Goal: Information Seeking & Learning: Learn about a topic

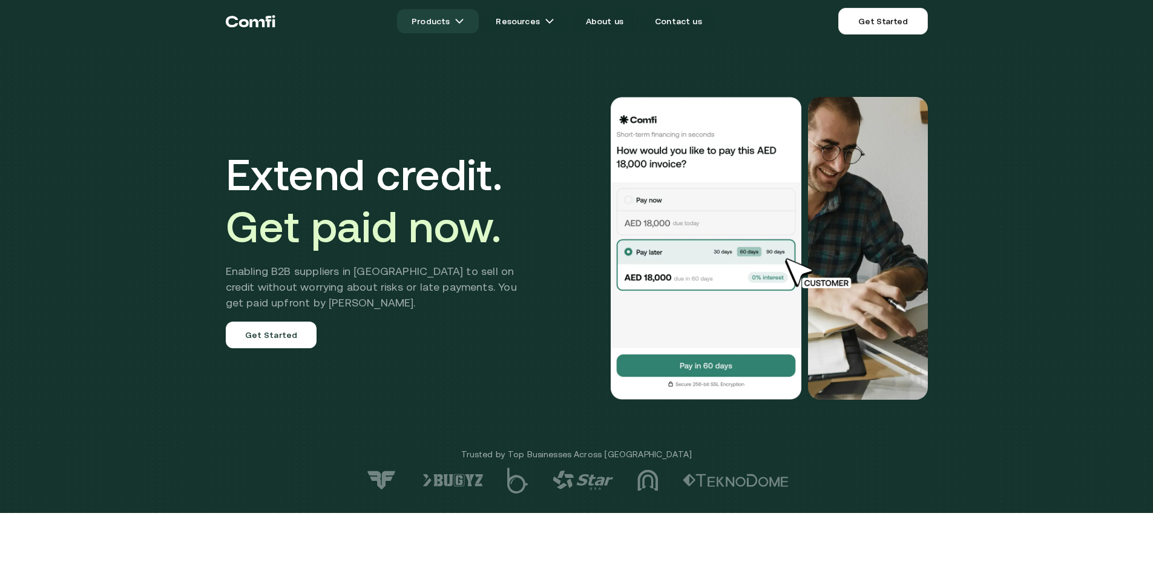
click at [461, 21] on link "Products" at bounding box center [438, 21] width 82 height 24
click at [461, 21] on img at bounding box center [460, 21] width 10 height 10
click at [464, 22] on img at bounding box center [460, 21] width 10 height 10
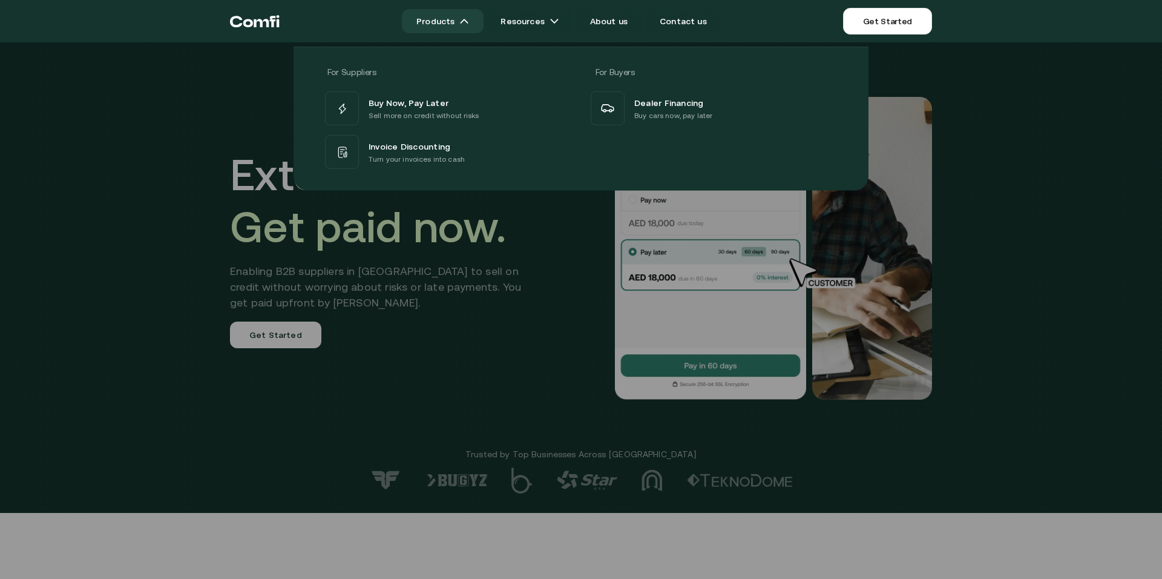
click at [467, 16] on link "Products" at bounding box center [443, 21] width 82 height 24
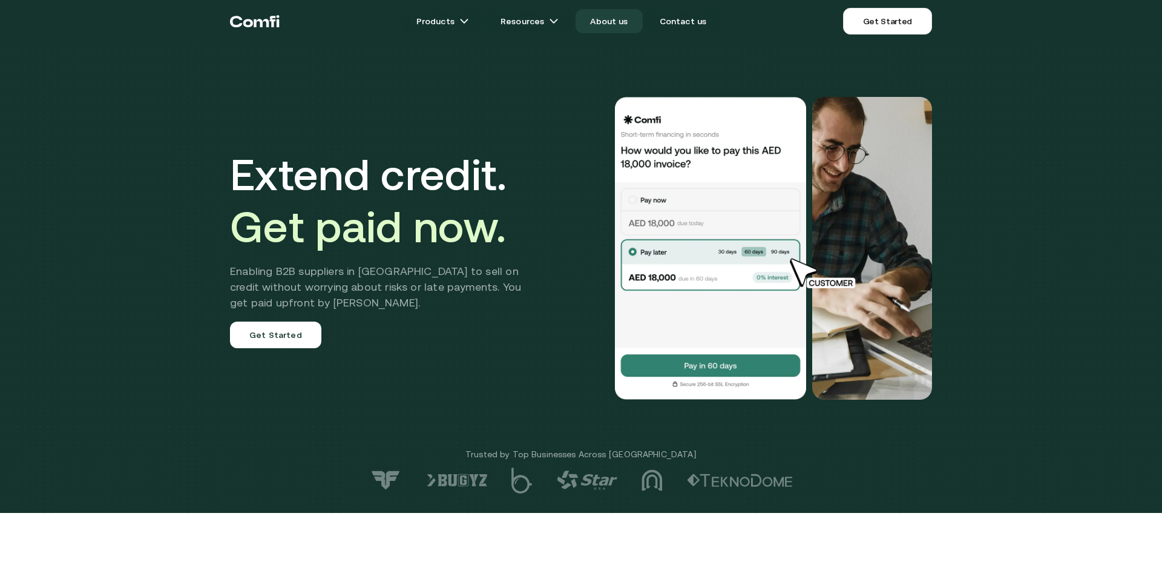
click at [613, 22] on link "About us" at bounding box center [609, 21] width 67 height 24
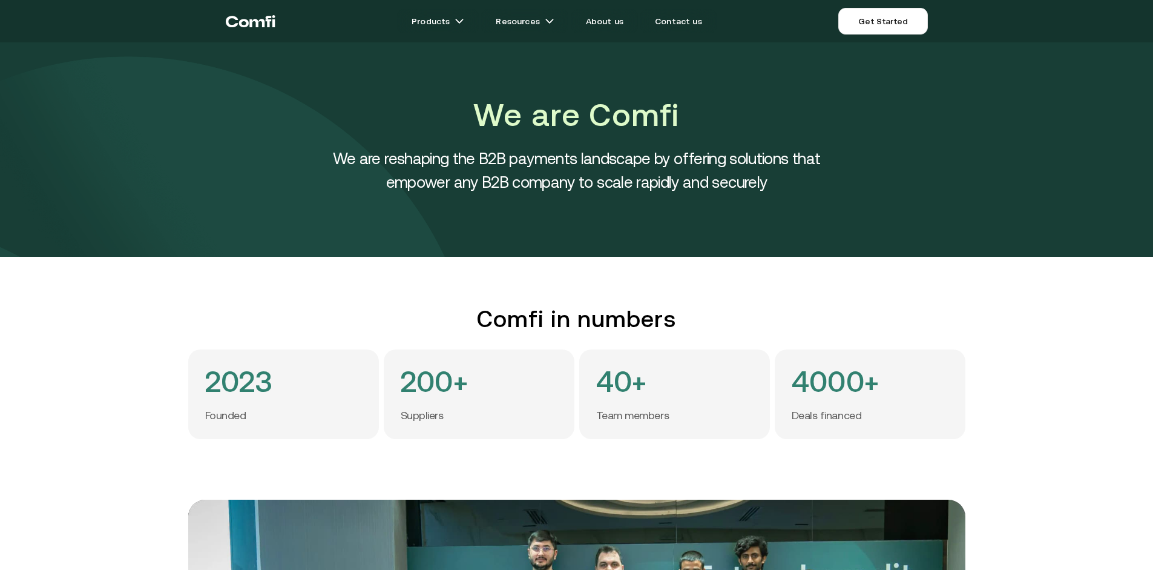
click at [265, 22] on icon "Return to the top of the Comfi home page" at bounding box center [251, 21] width 50 height 36
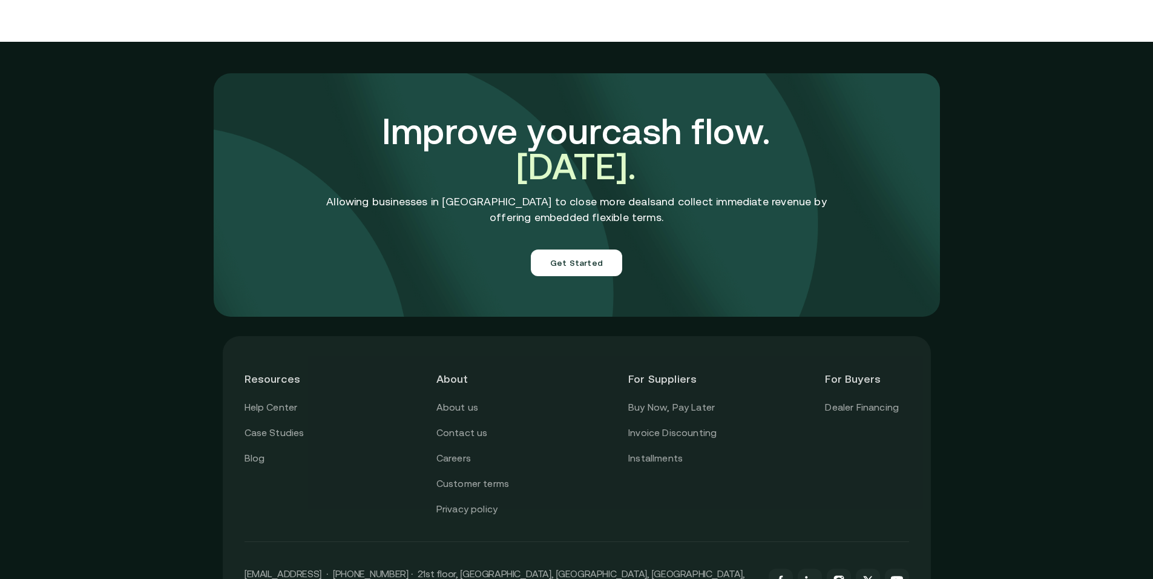
scroll to position [5374, 0]
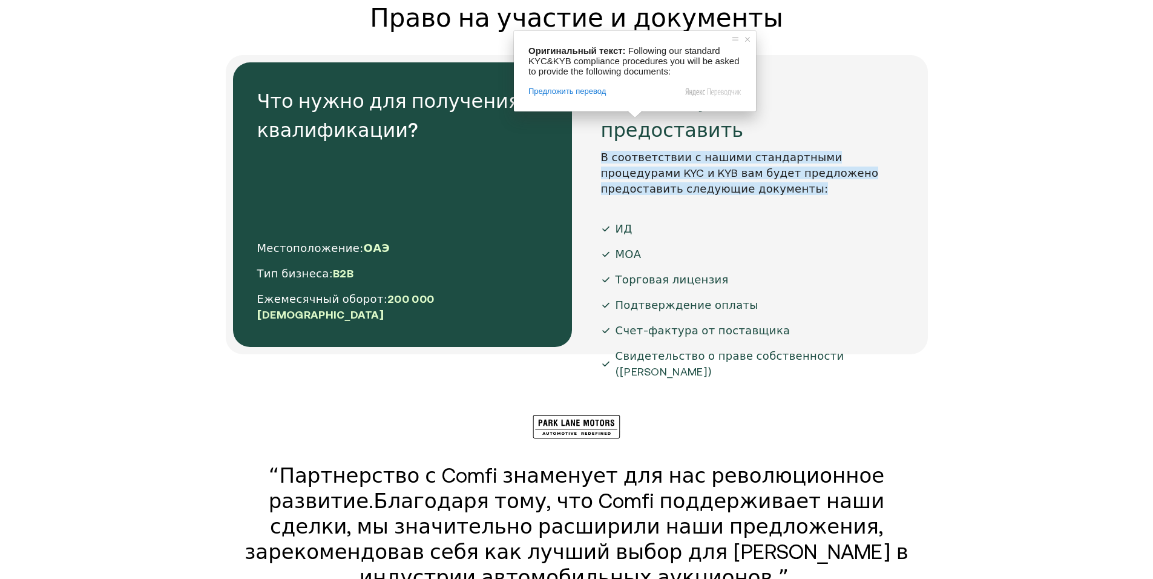
scroll to position [2179, 0]
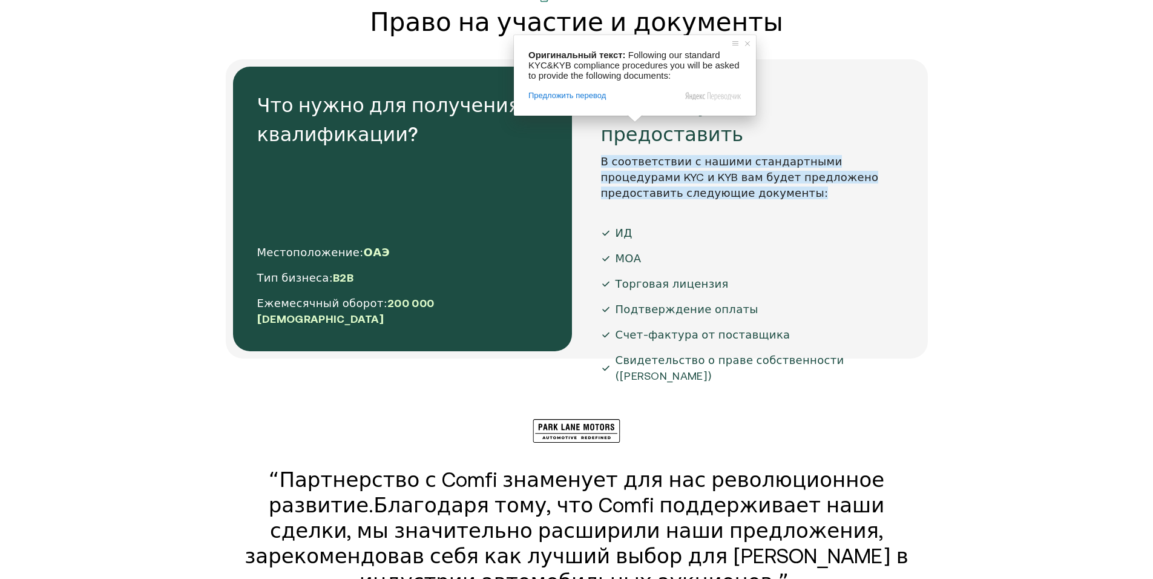
click at [855, 225] on div "ИД" at bounding box center [746, 233] width 291 height 16
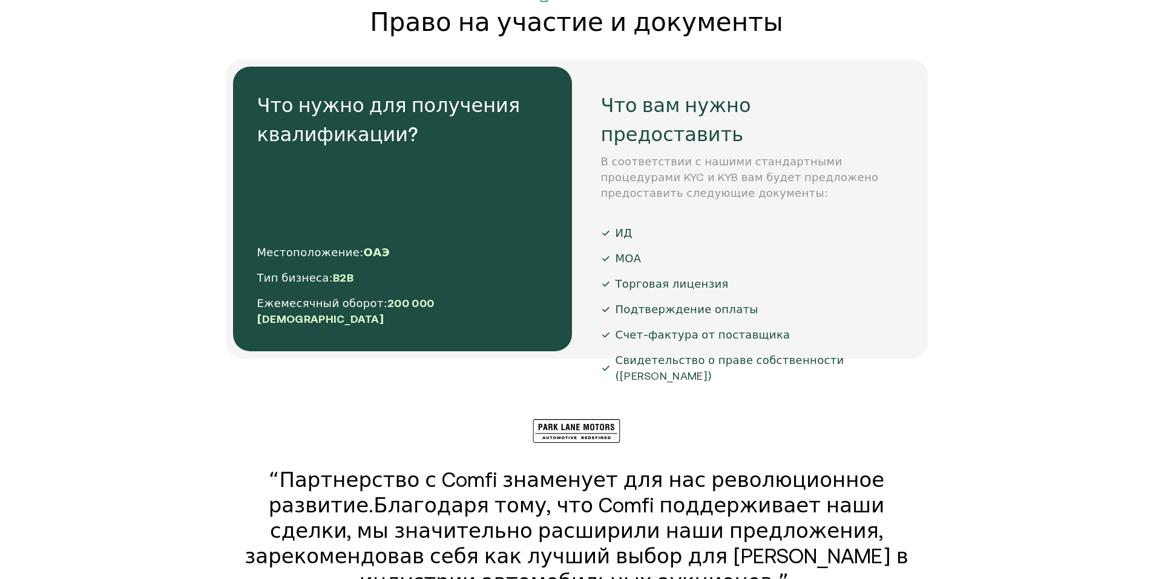
scroll to position [2542, 0]
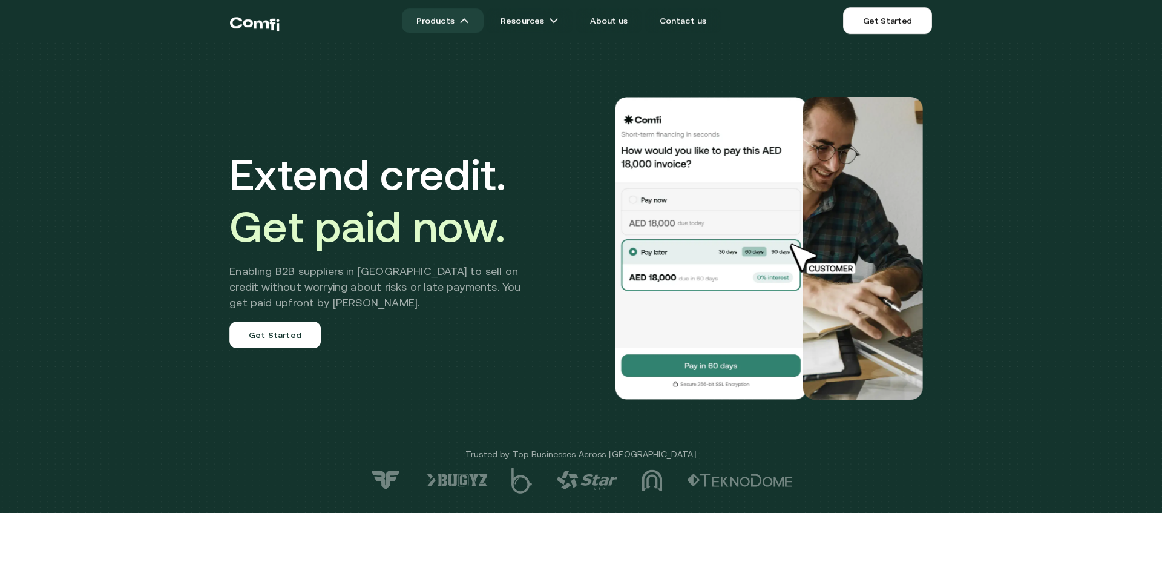
click at [467, 24] on img at bounding box center [464, 21] width 10 height 10
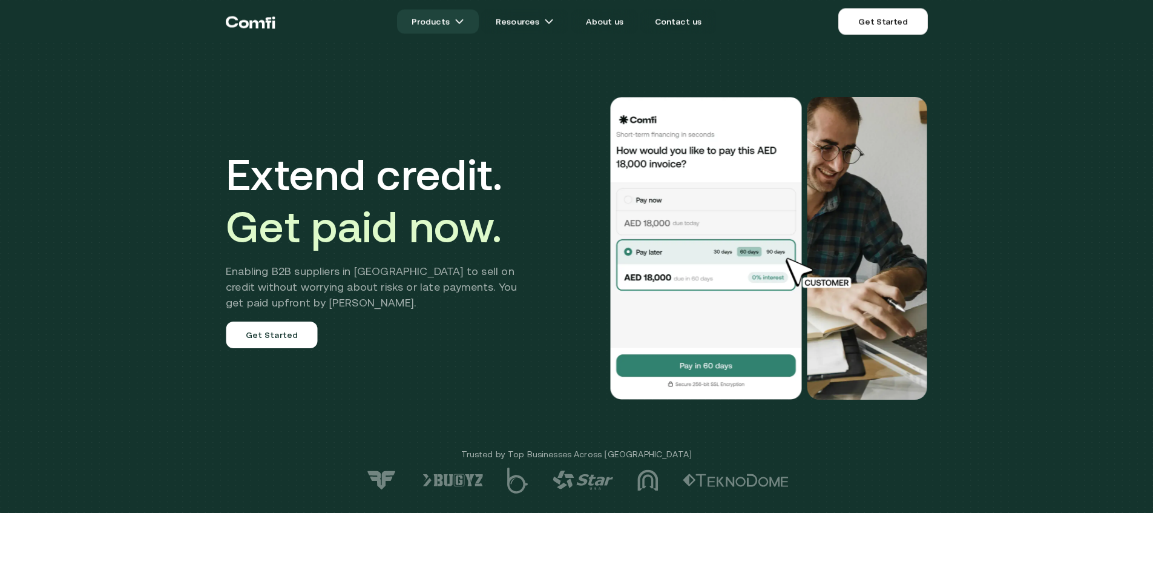
click at [472, 21] on link "Products" at bounding box center [438, 22] width 82 height 24
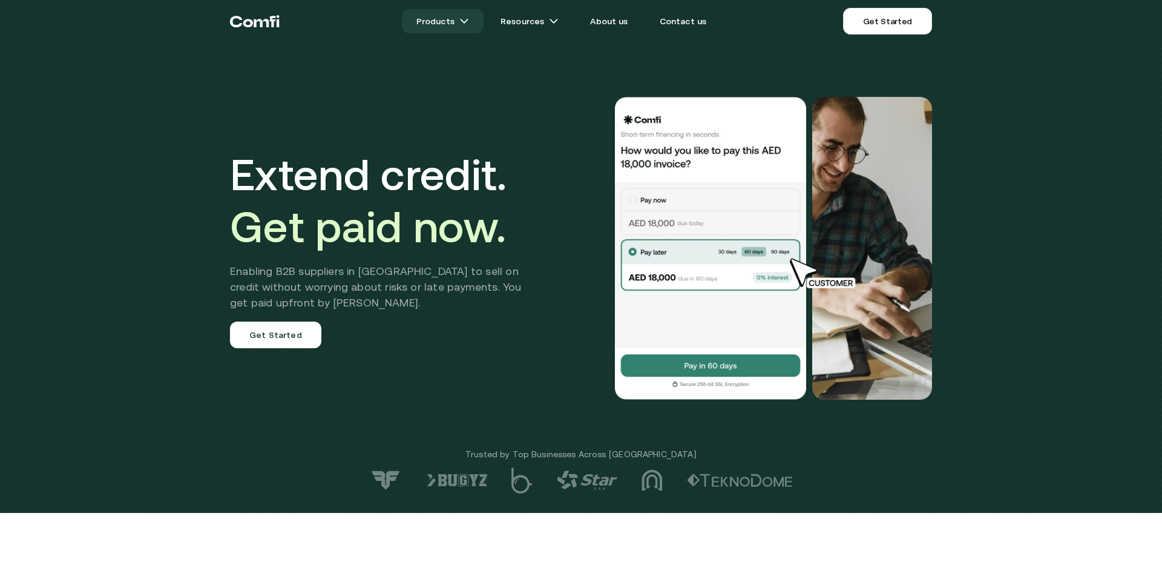
click at [467, 16] on link "Products" at bounding box center [443, 21] width 82 height 24
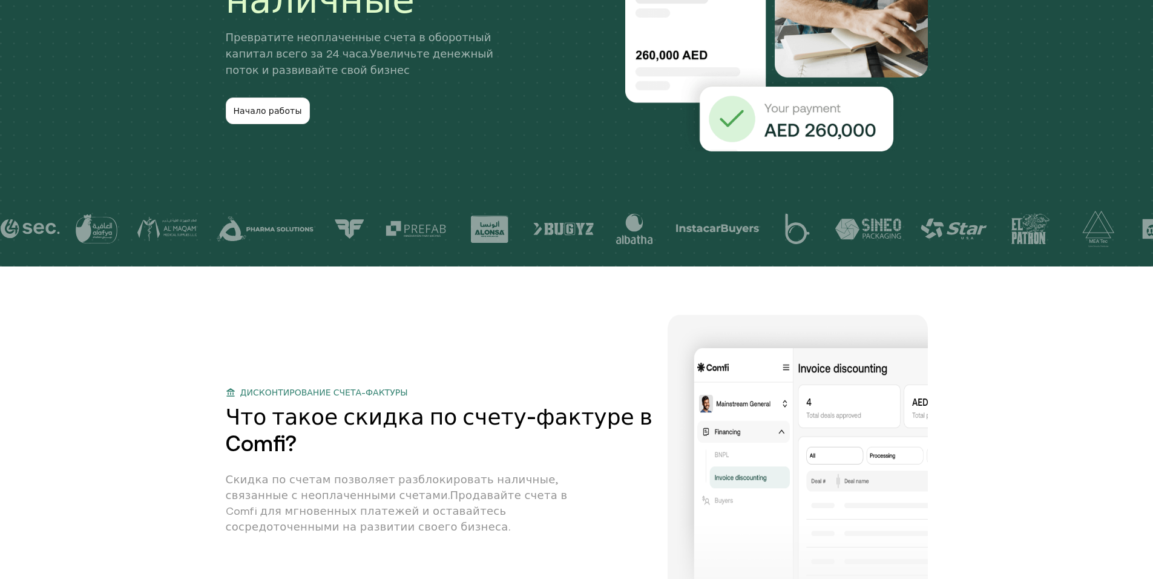
scroll to position [424, 0]
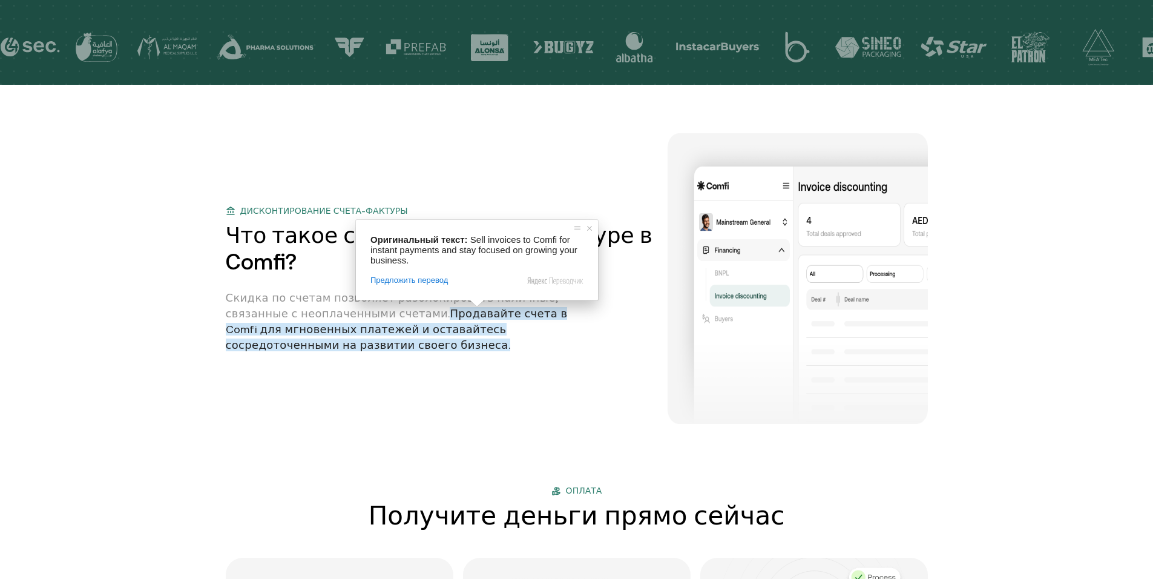
click at [579, 165] on div "Дисконтирование счета-фактуры Что такое скидка по счету-фактуре в Comfi? Скидка…" at bounding box center [577, 278] width 702 height 291
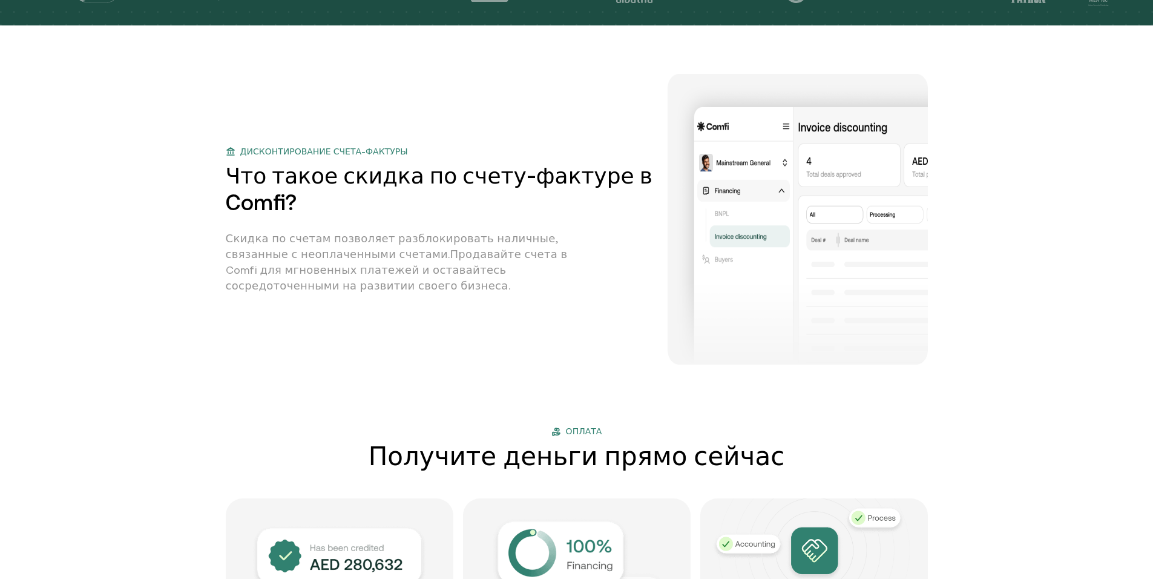
scroll to position [363, 0]
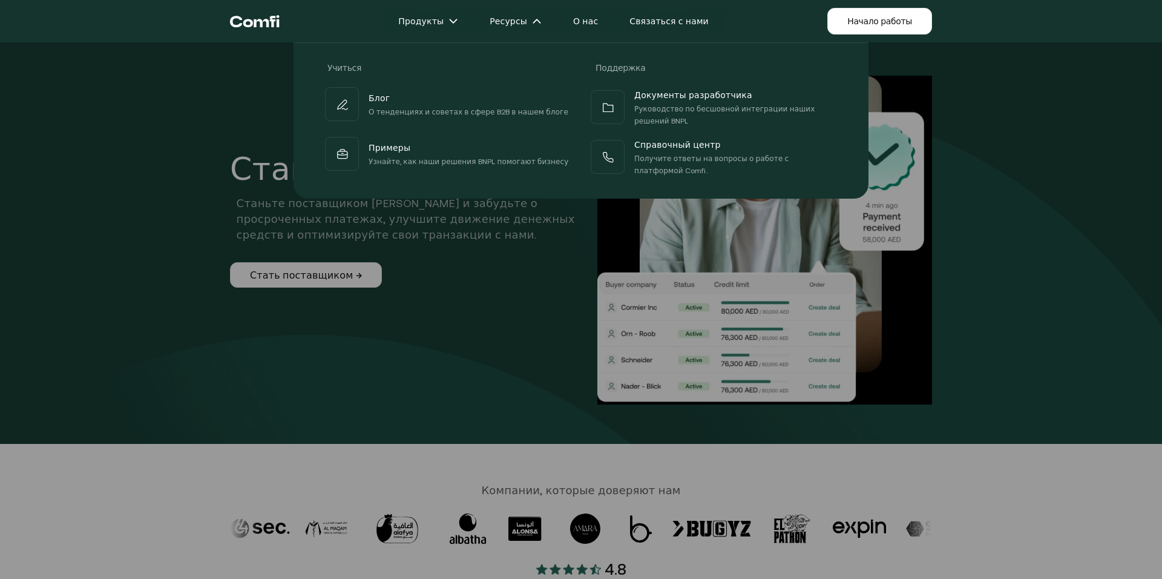
click at [478, 330] on div at bounding box center [581, 331] width 1162 height 579
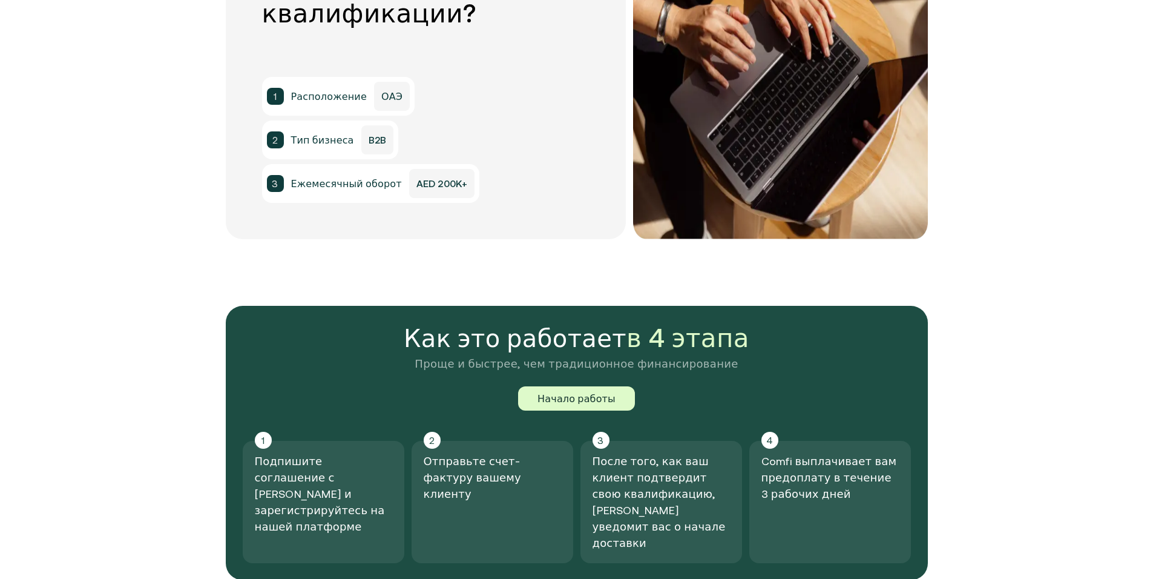
scroll to position [1150, 0]
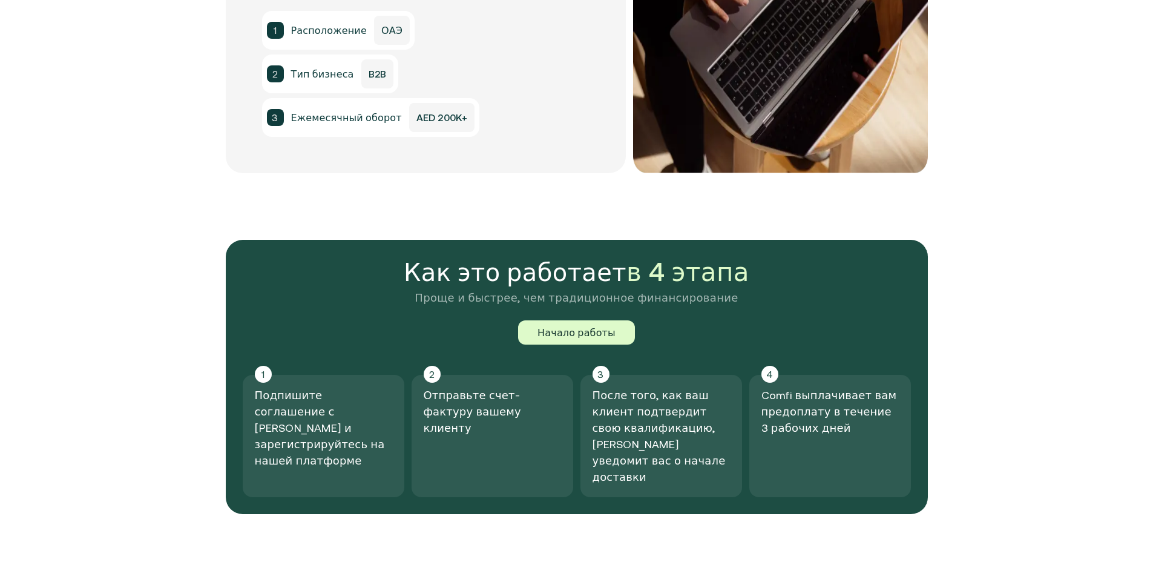
click at [1014, 194] on section "Что вам нужно для получения квалификации? 1 Расположение ОАЭ 2 Тип бизнеса B2B …" at bounding box center [576, 37] width 1153 height 406
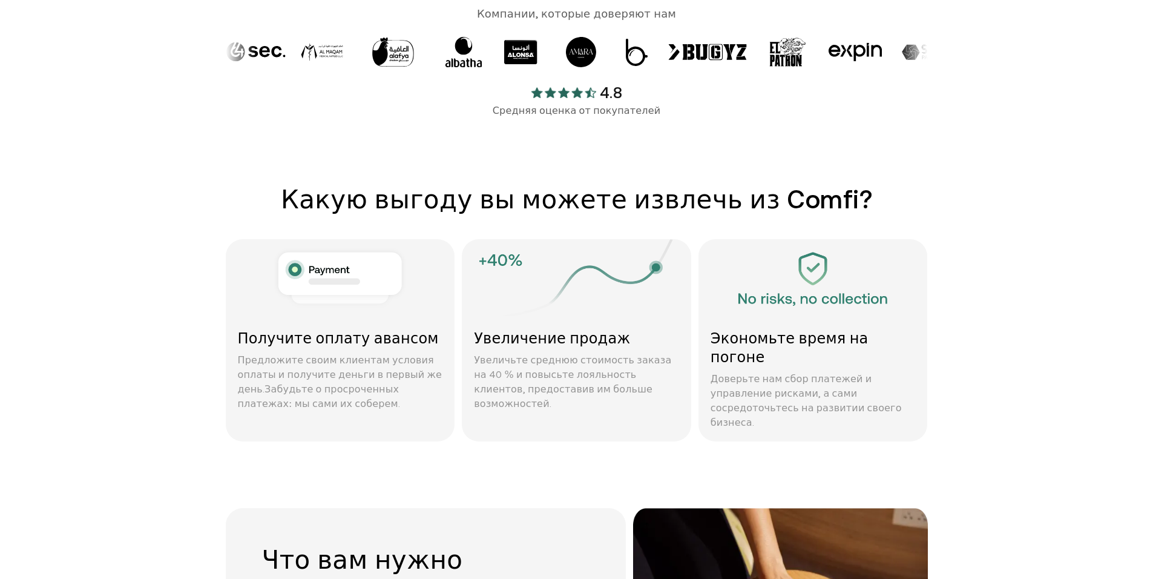
scroll to position [666, 0]
